Goal: Book appointment/travel/reservation

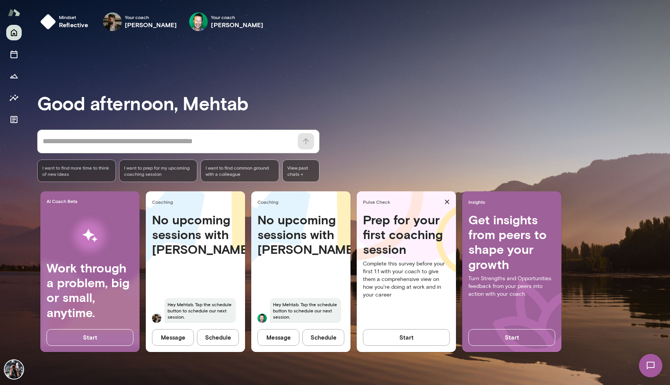
click at [206, 265] on div "No upcoming sessions with [PERSON_NAME] Mehtab. Tap the schedule button to sche…" at bounding box center [195, 272] width 99 height 120
click at [204, 224] on h4 "No upcoming sessions with [PERSON_NAME]" at bounding box center [195, 234] width 87 height 45
click at [12, 52] on icon "Sessions" at bounding box center [13, 54] width 9 height 9
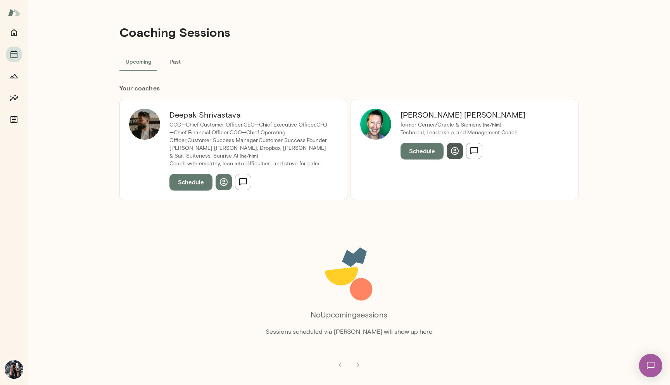
click at [455, 154] on icon "button" at bounding box center [454, 150] width 9 height 9
click at [225, 177] on icon "button" at bounding box center [223, 181] width 9 height 9
click at [197, 107] on div "[PERSON_NAME] CCO—Chief Customer Officer,CEO—Chief Executive Officer,CFO—Chief …" at bounding box center [233, 149] width 228 height 101
click at [155, 118] on img at bounding box center [144, 124] width 31 height 31
click at [140, 90] on h6 "Your coach es" at bounding box center [348, 87] width 459 height 9
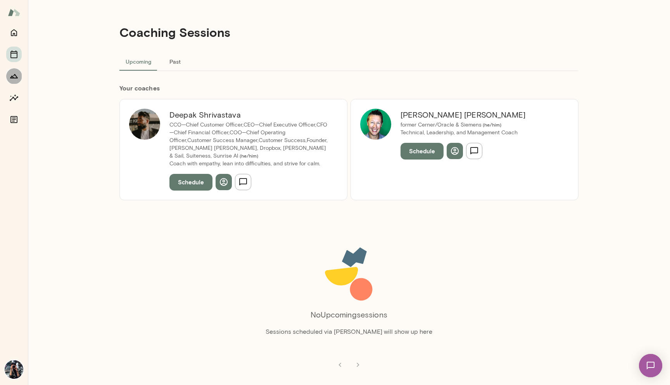
click at [12, 73] on icon "Growth Plan" at bounding box center [13, 75] width 9 height 9
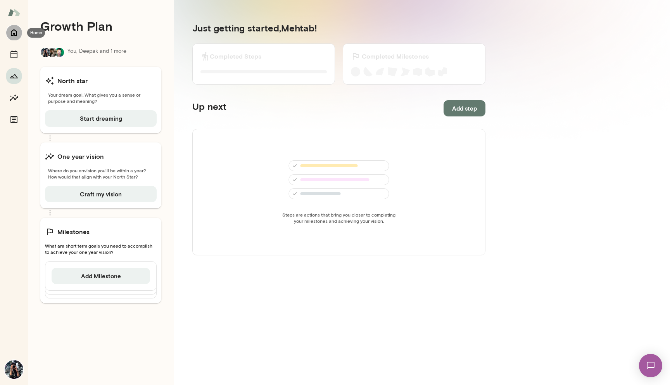
click at [14, 33] on icon "Home" at bounding box center [14, 32] width 6 height 7
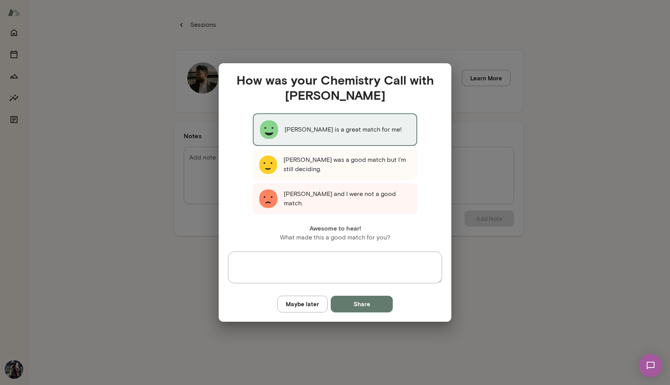
click at [358, 128] on p "[PERSON_NAME] is a great match for me!" at bounding box center [343, 129] width 117 height 9
click at [354, 305] on button "Share" at bounding box center [362, 304] width 62 height 16
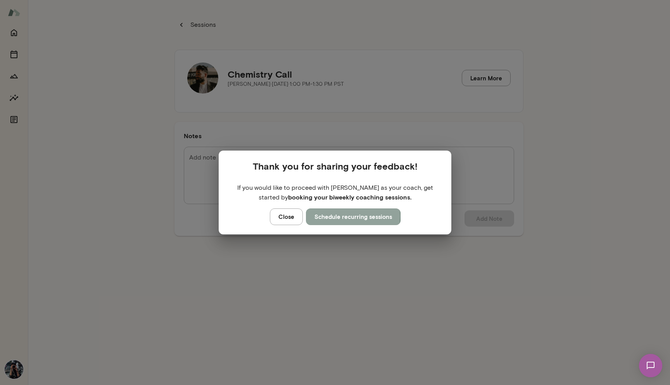
click at [347, 216] on button "Schedule recurring sessions" at bounding box center [353, 216] width 95 height 16
